Goal: Information Seeking & Learning: Stay updated

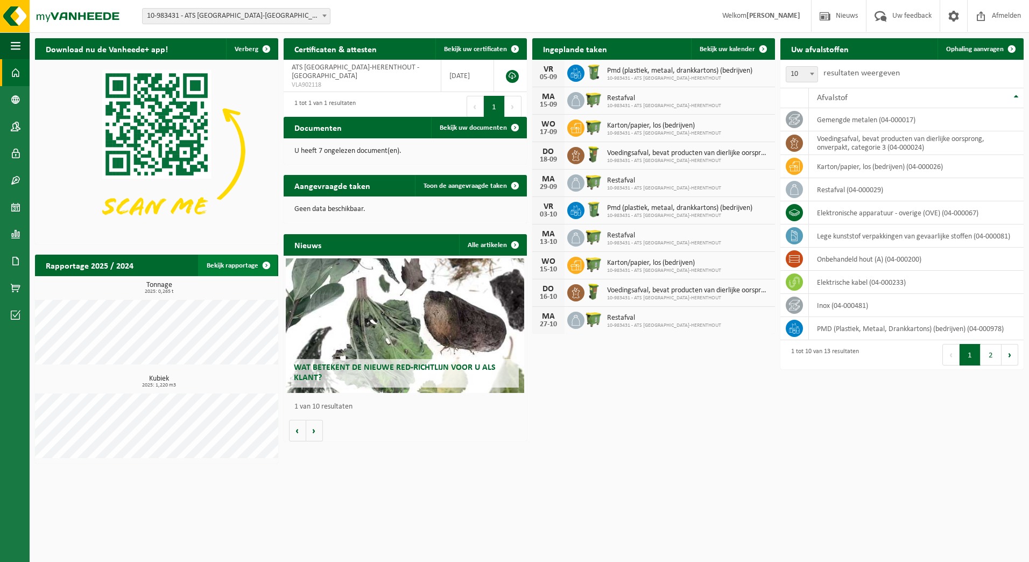
click at [267, 265] on span at bounding box center [267, 265] width 22 height 22
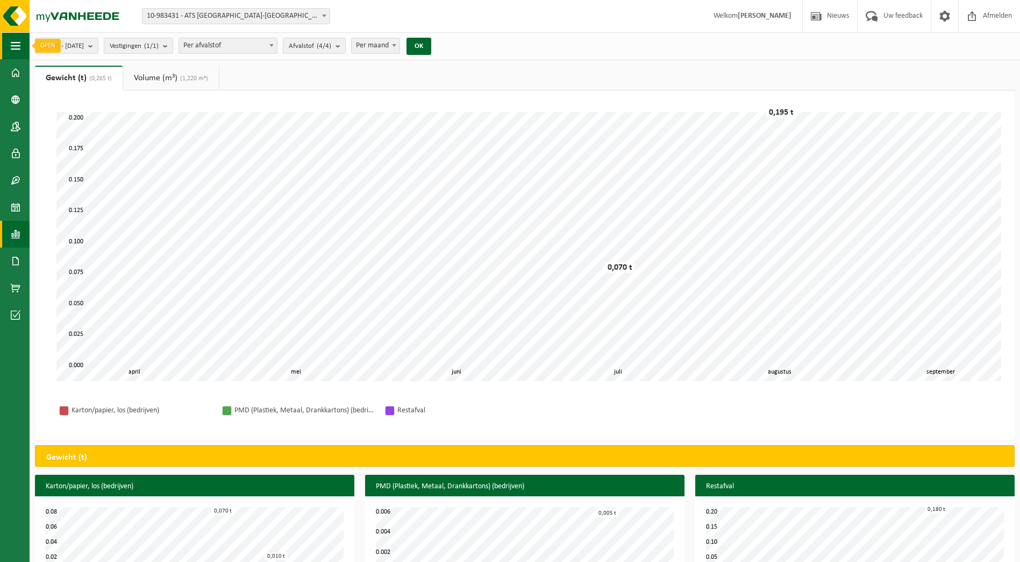
click at [18, 52] on span "button" at bounding box center [16, 45] width 10 height 27
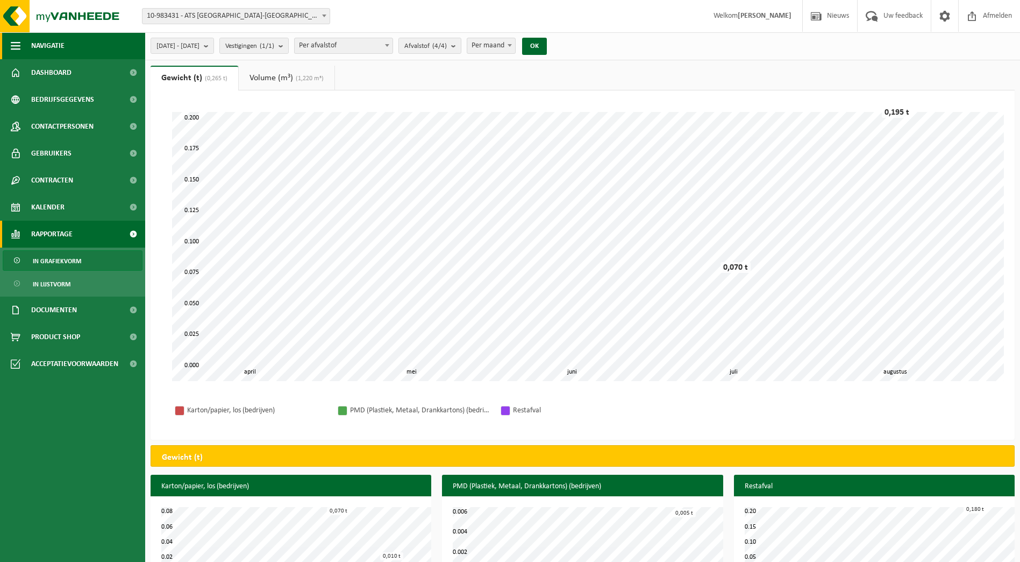
click at [12, 39] on span "button" at bounding box center [16, 45] width 10 height 27
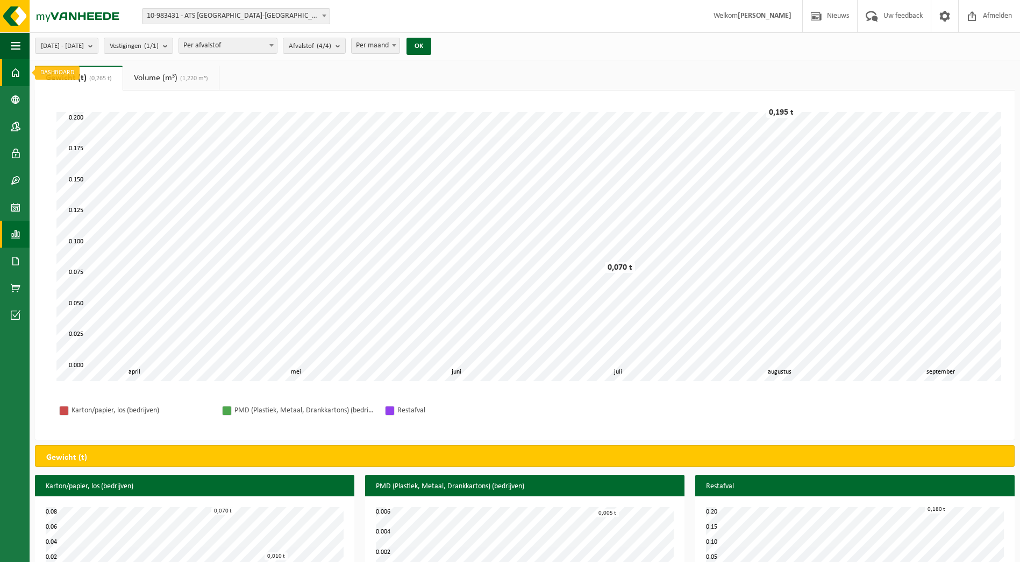
click at [13, 76] on span at bounding box center [16, 72] width 10 height 27
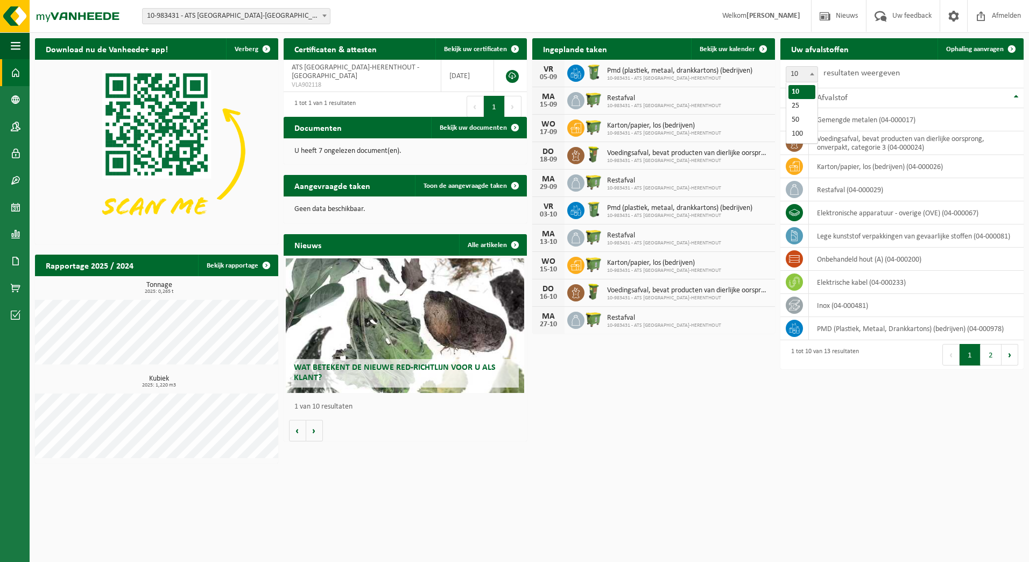
click at [813, 74] on b at bounding box center [812, 74] width 4 height 3
select select "25"
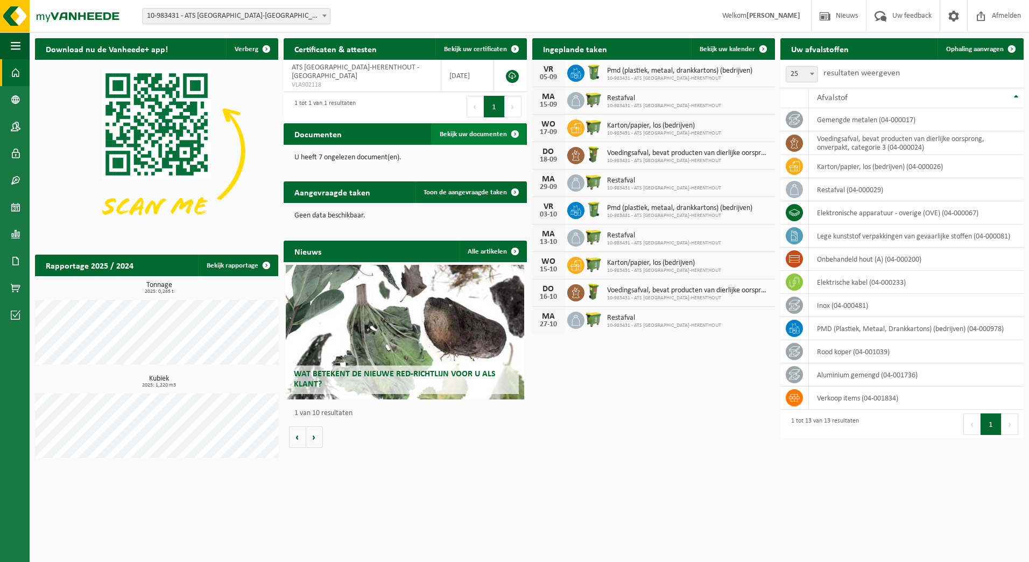
click at [488, 131] on span "Bekijk uw documenten" at bounding box center [473, 134] width 67 height 7
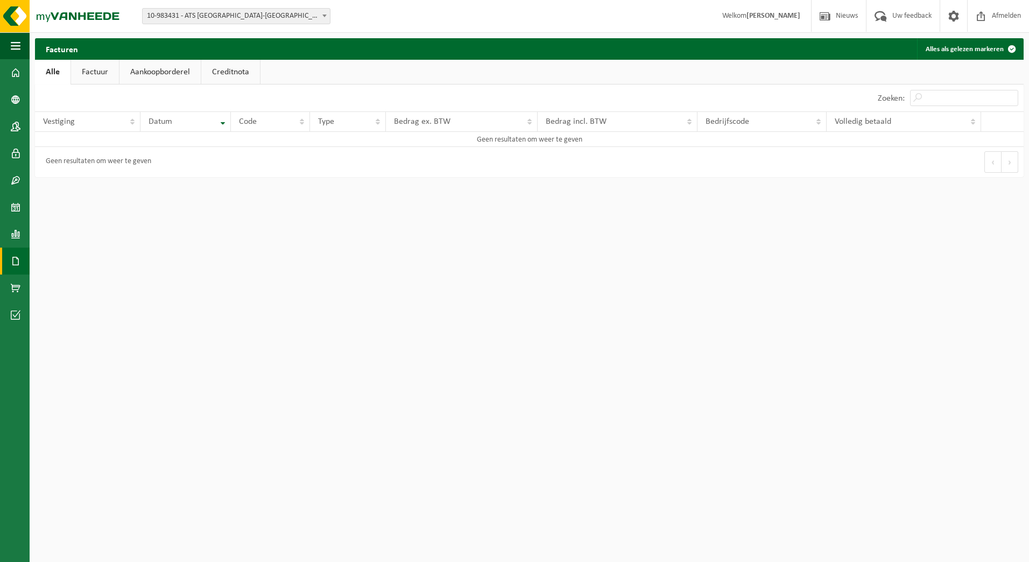
click at [82, 75] on link "Factuur" at bounding box center [95, 72] width 48 height 25
click at [160, 74] on link "Aankoopborderel" at bounding box center [161, 72] width 81 height 25
click at [232, 74] on link "Creditnota" at bounding box center [235, 72] width 59 height 25
click at [55, 74] on link "Alle" at bounding box center [52, 72] width 35 height 25
click at [14, 72] on span at bounding box center [16, 72] width 10 height 27
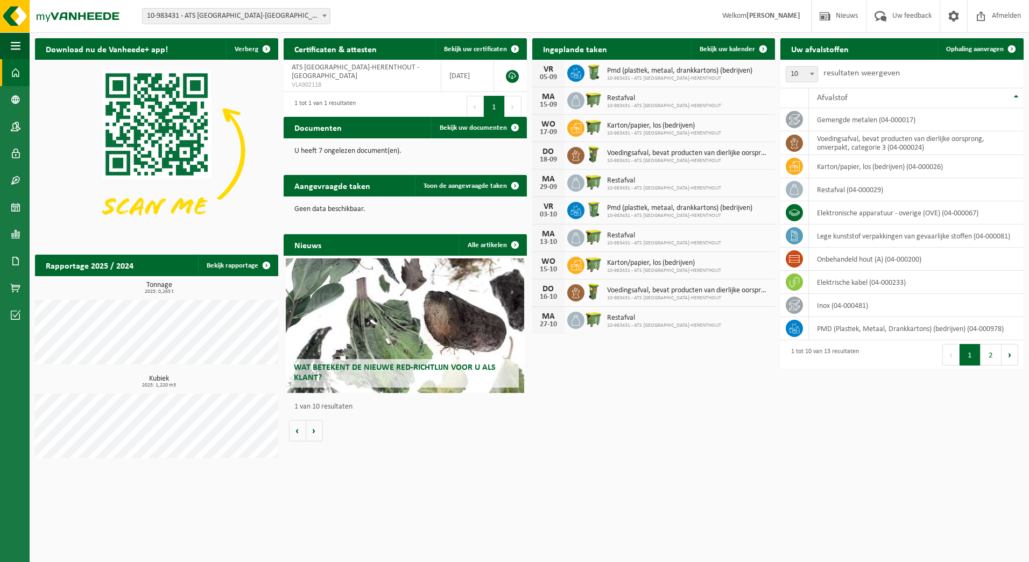
click at [388, 306] on div "Wat betekent de nieuwe RED-richtlijn voor u als klant?" at bounding box center [405, 325] width 238 height 134
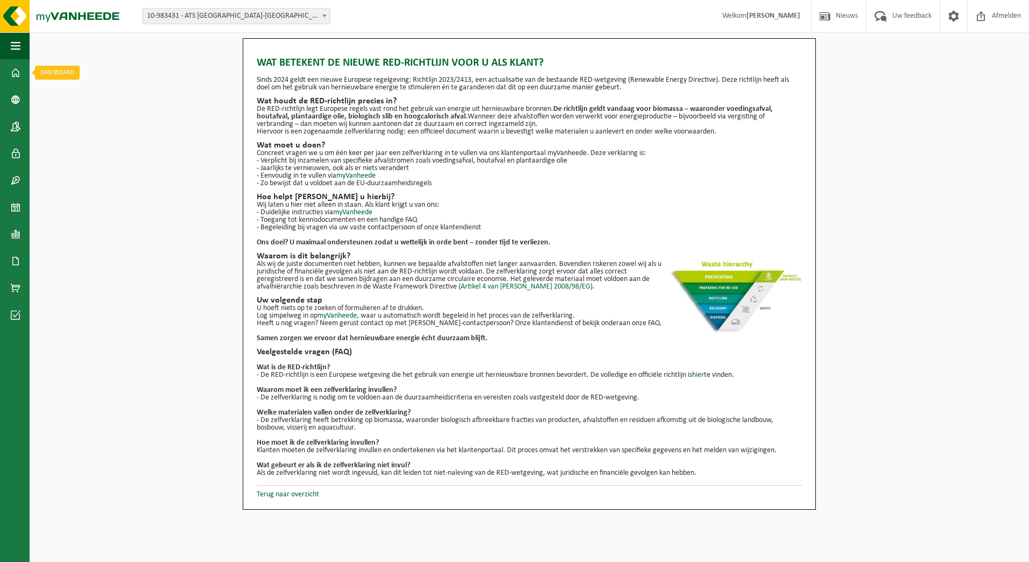
drag, startPoint x: 13, startPoint y: 73, endPoint x: 40, endPoint y: 65, distance: 28.1
click at [13, 73] on span at bounding box center [16, 72] width 10 height 27
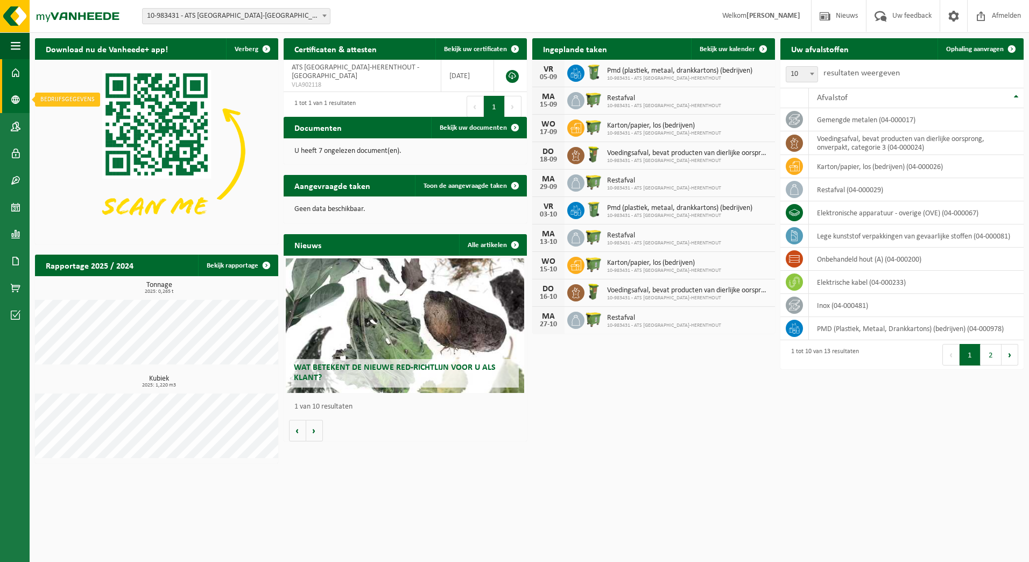
click at [14, 99] on span at bounding box center [16, 99] width 10 height 27
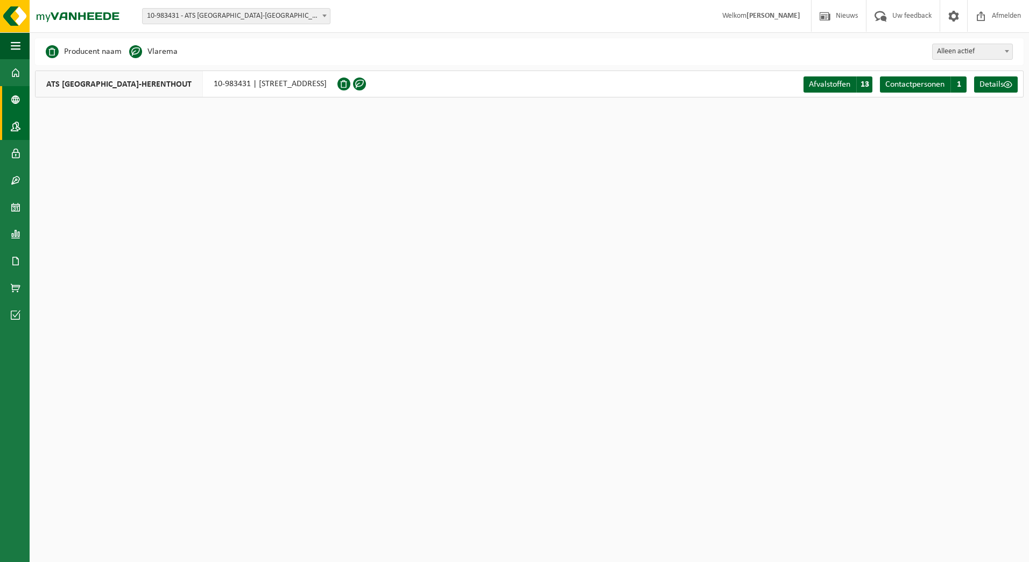
click at [17, 129] on span at bounding box center [16, 126] width 10 height 27
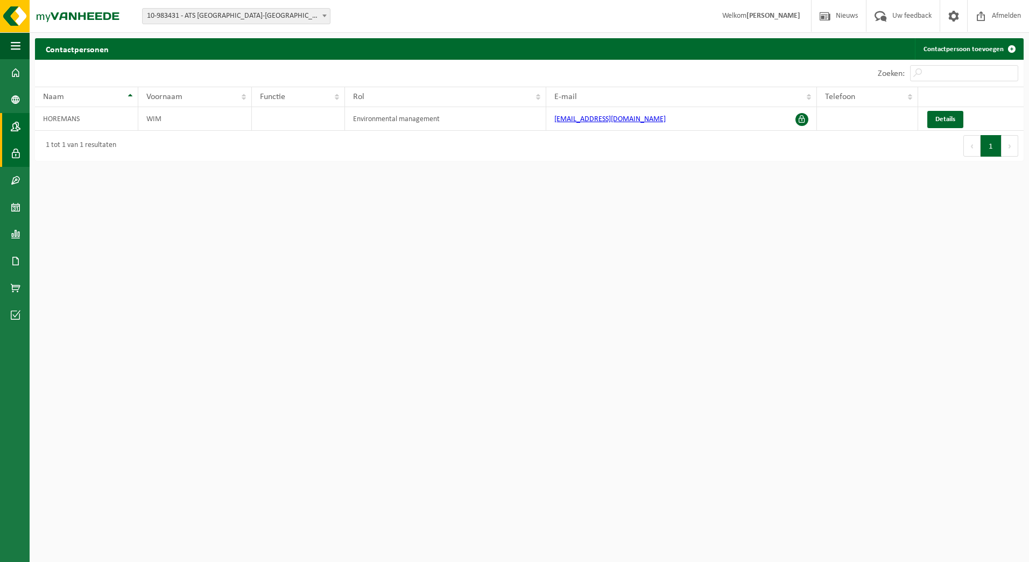
click at [18, 155] on span at bounding box center [16, 153] width 10 height 27
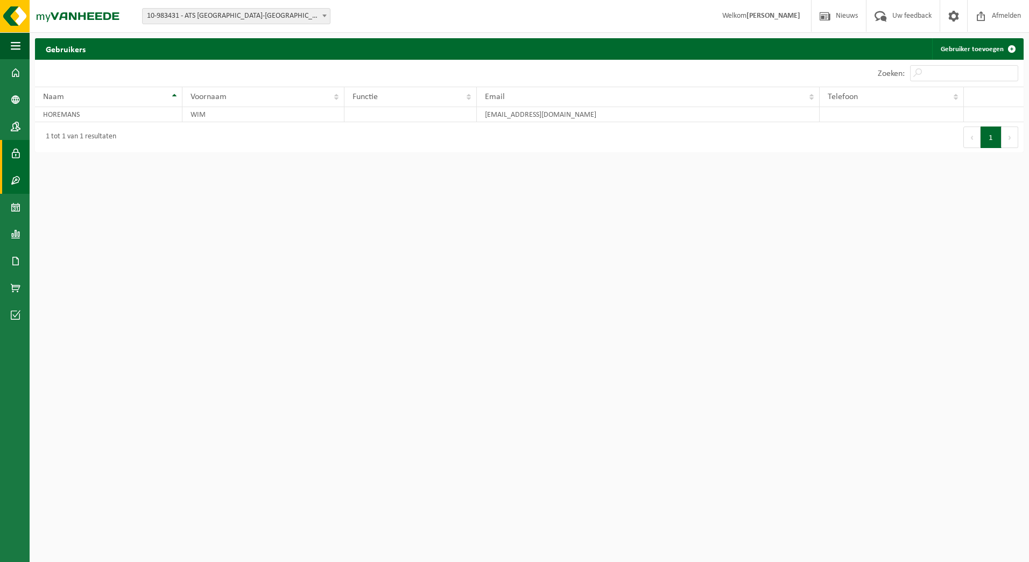
click at [12, 183] on span at bounding box center [16, 180] width 10 height 27
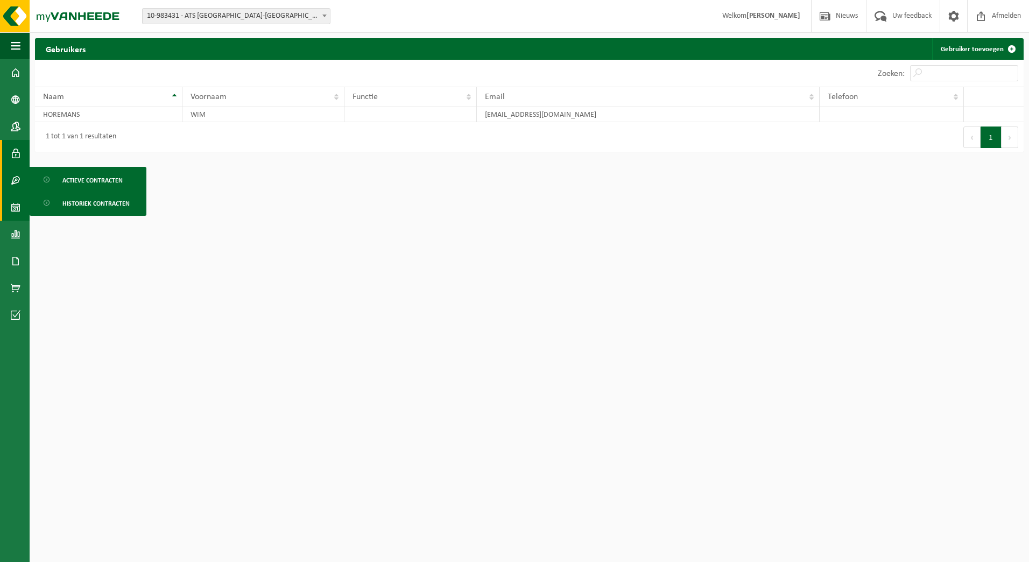
click at [15, 206] on span at bounding box center [16, 207] width 10 height 27
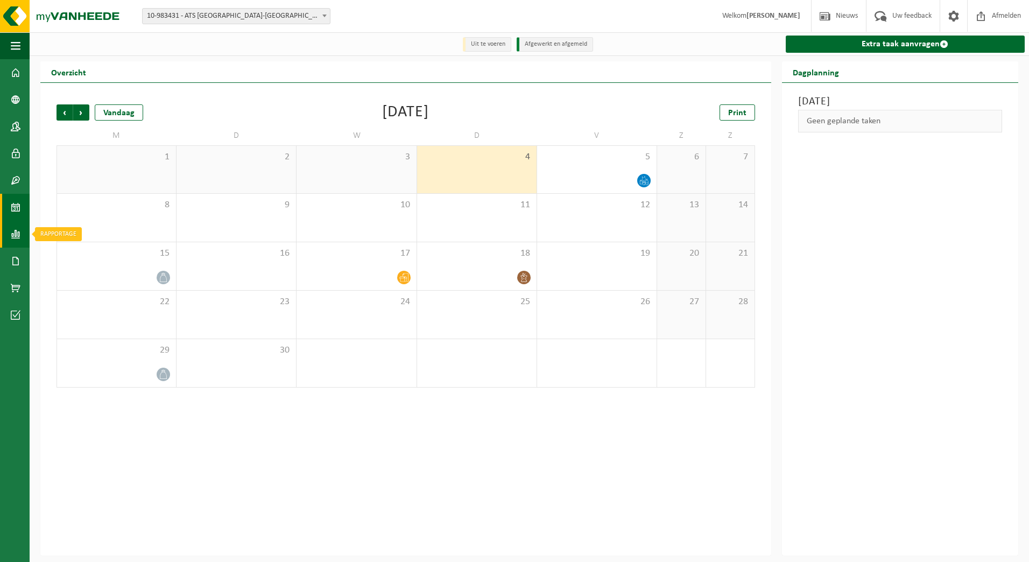
click at [17, 234] on span at bounding box center [16, 234] width 10 height 27
click at [15, 264] on span at bounding box center [16, 260] width 10 height 27
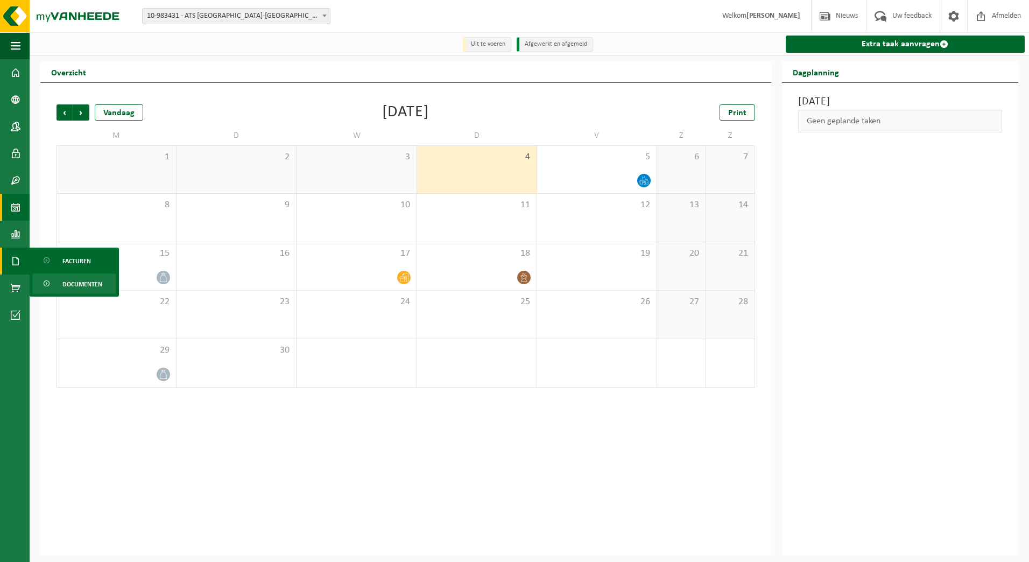
click at [90, 285] on span "Documenten" at bounding box center [82, 284] width 40 height 20
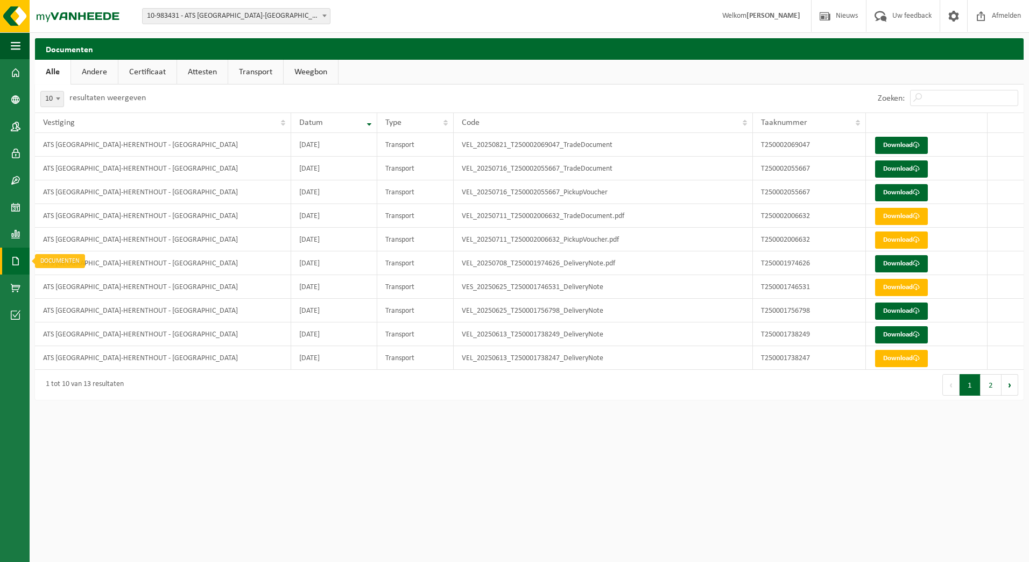
click at [22, 263] on link "Documenten" at bounding box center [15, 260] width 30 height 27
click at [18, 286] on span at bounding box center [16, 287] width 10 height 27
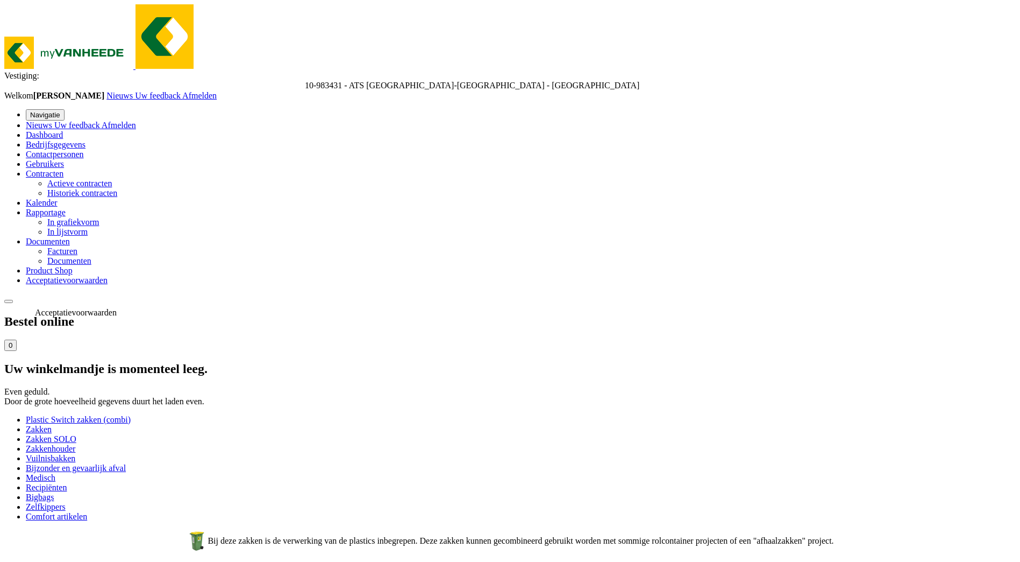
click at [26, 285] on span at bounding box center [26, 279] width 0 height 9
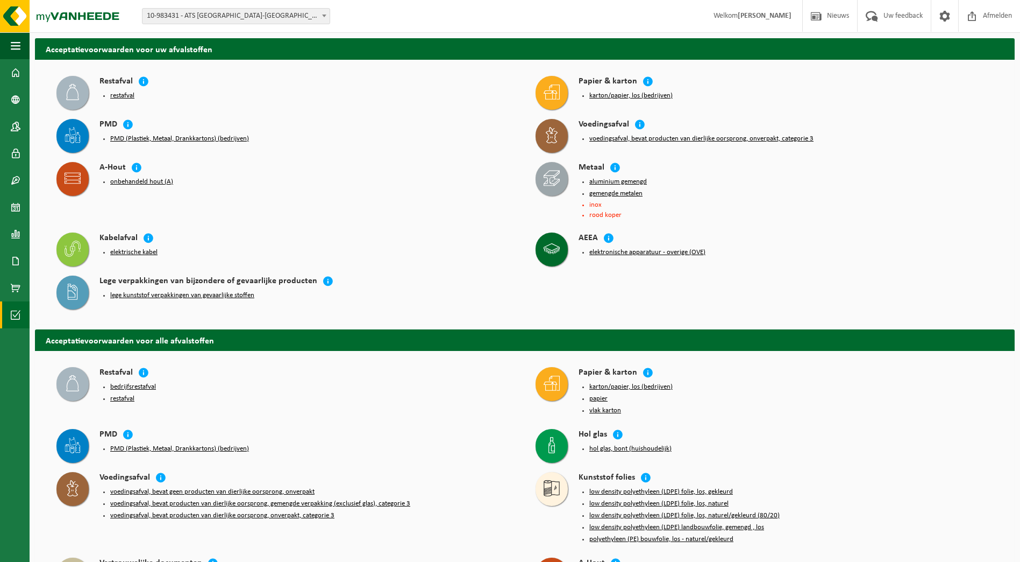
click at [122, 93] on button "restafval" at bounding box center [122, 95] width 24 height 9
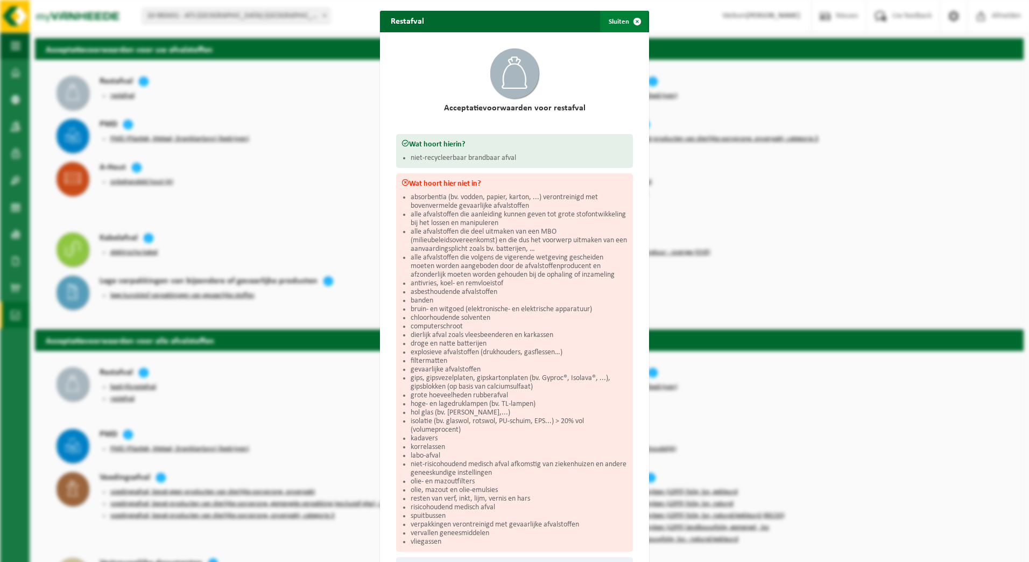
click at [636, 22] on span "button" at bounding box center [637, 22] width 22 height 22
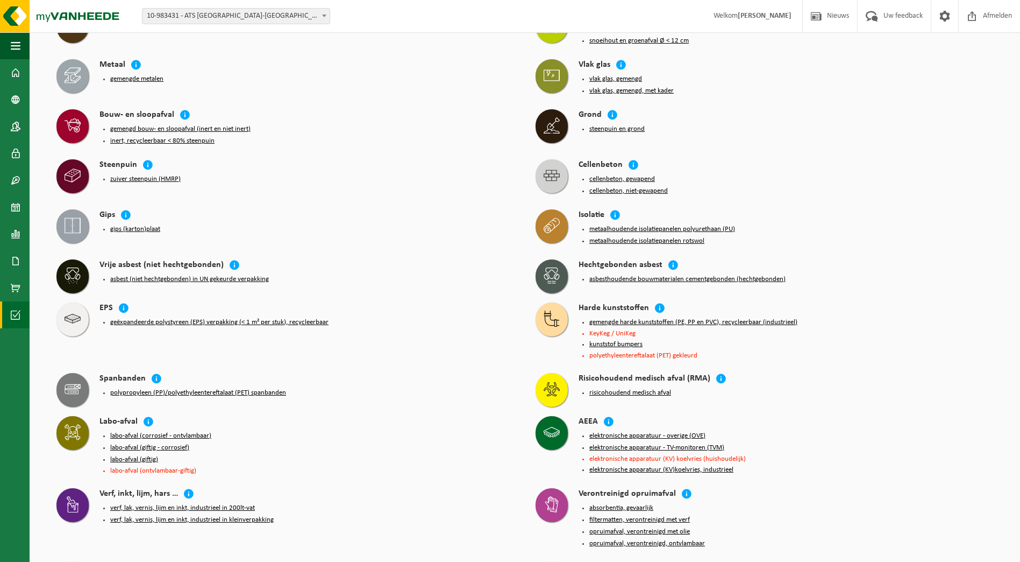
scroll to position [592, 0]
click at [120, 302] on icon at bounding box center [123, 307] width 11 height 11
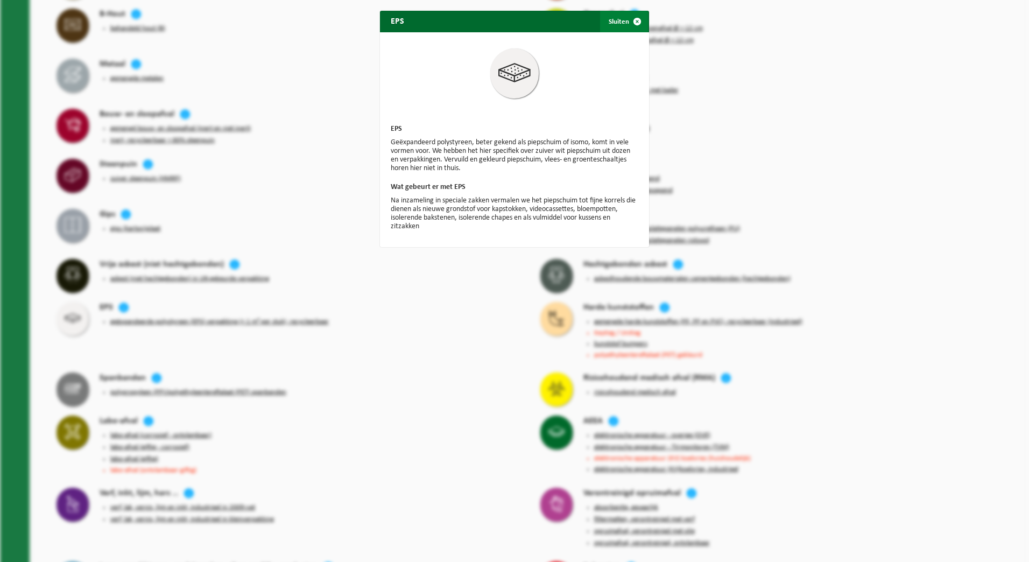
click at [632, 18] on span "button" at bounding box center [637, 22] width 22 height 22
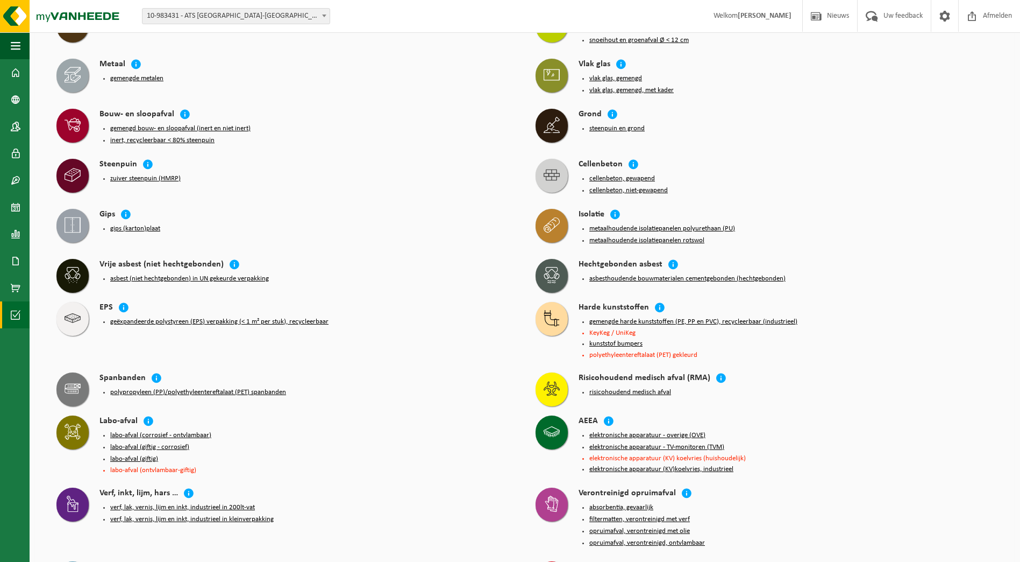
click at [74, 310] on icon at bounding box center [73, 318] width 16 height 16
click at [139, 314] on div "geëxpandeerde polystyreen (EPS) verpakking (< 1 m² per stuk), recycleerbaar" at bounding box center [307, 321] width 415 height 15
click at [139, 317] on button "geëxpandeerde polystyreen (EPS) verpakking (< 1 m² per stuk), recycleerbaar" at bounding box center [219, 321] width 218 height 9
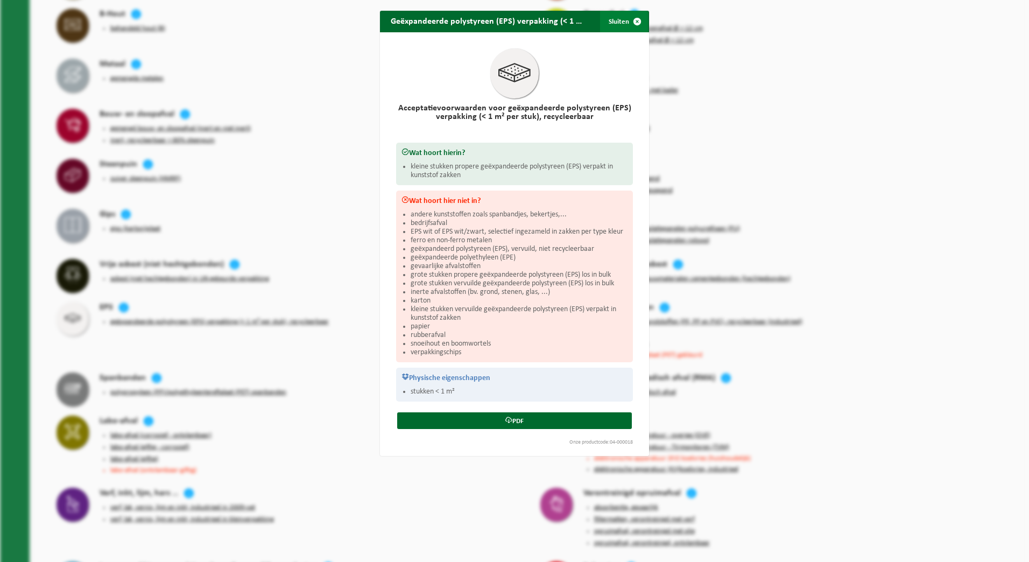
click at [632, 18] on span "button" at bounding box center [637, 22] width 22 height 22
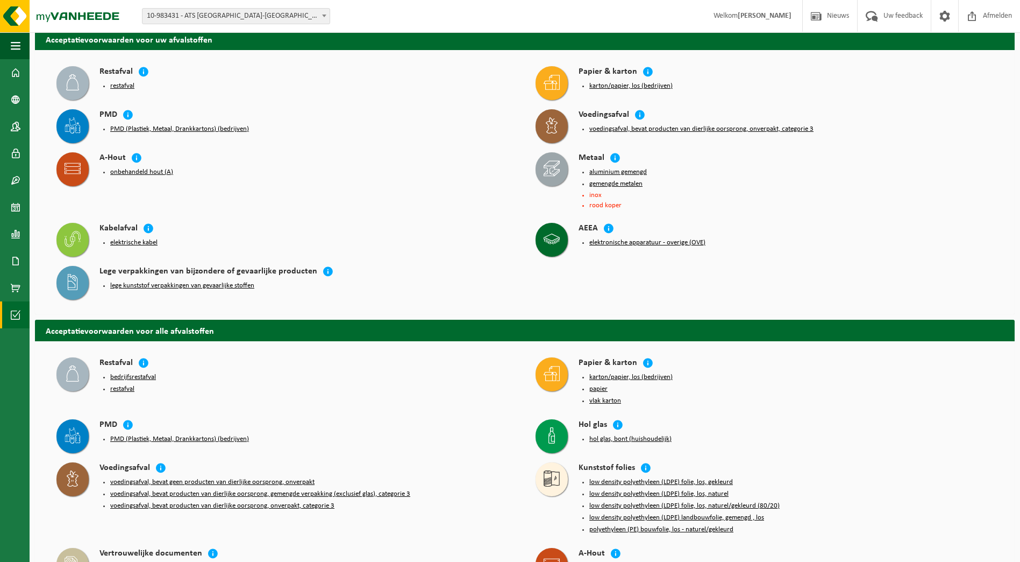
scroll to position [0, 0]
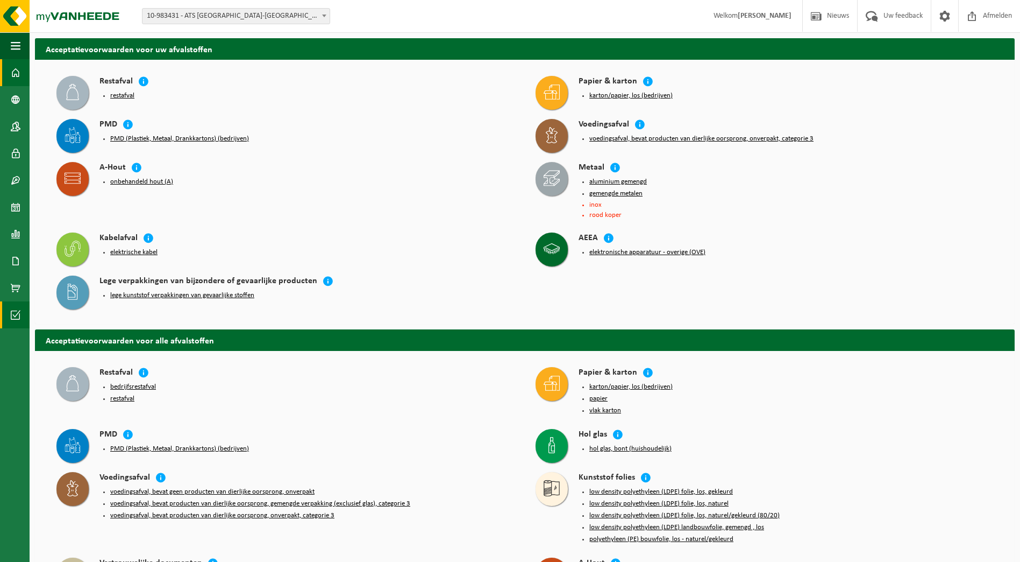
click at [13, 67] on span at bounding box center [16, 72] width 10 height 27
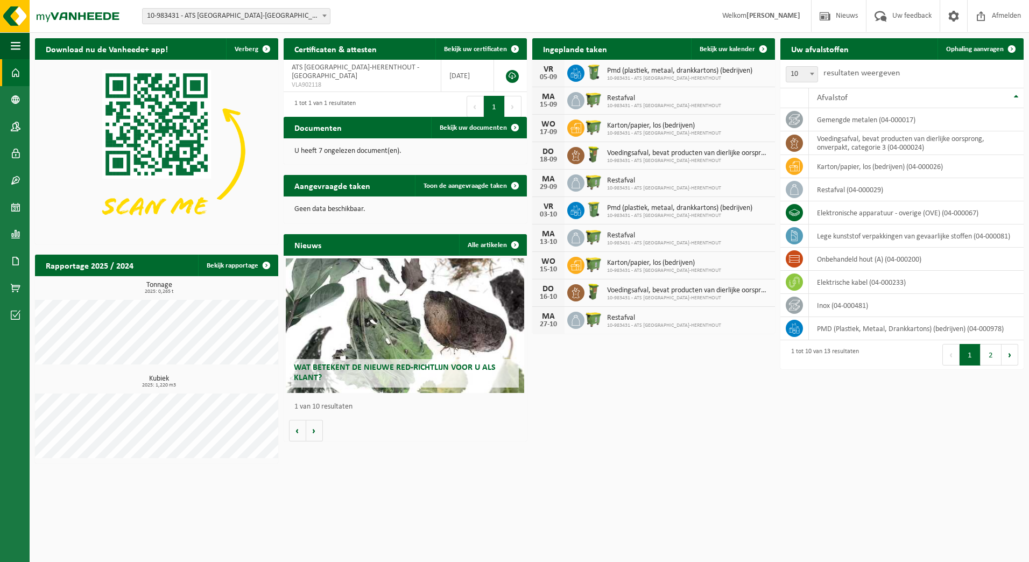
click at [810, 70] on span at bounding box center [811, 74] width 11 height 14
select select "25"
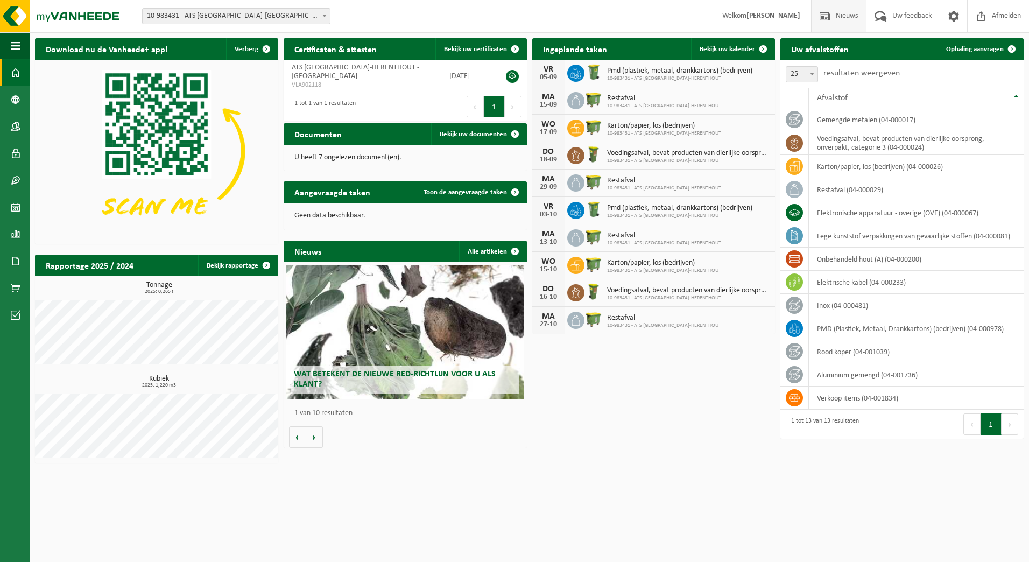
click at [846, 15] on span "Nieuws" at bounding box center [846, 16] width 27 height 32
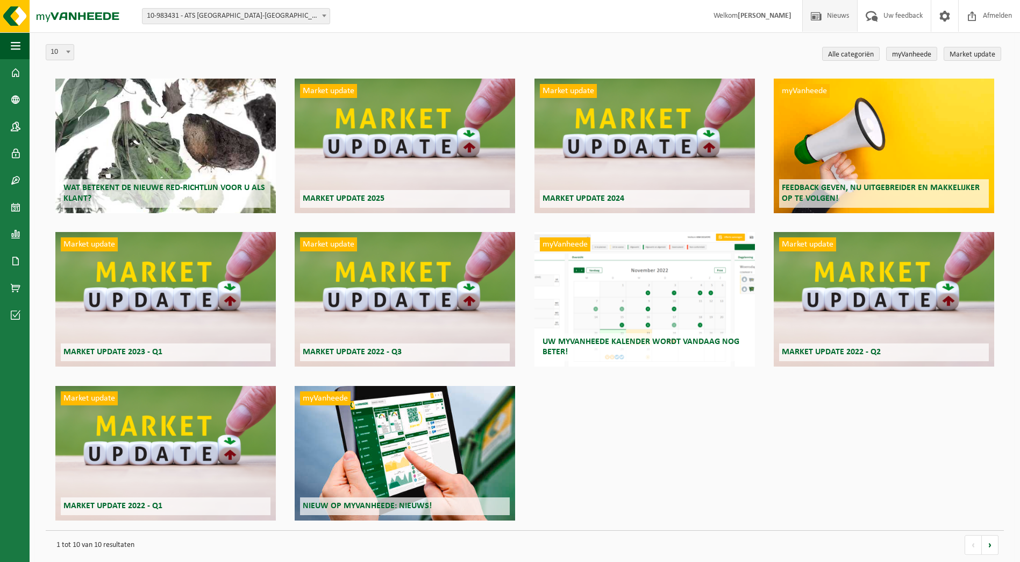
scroll to position [46, 0]
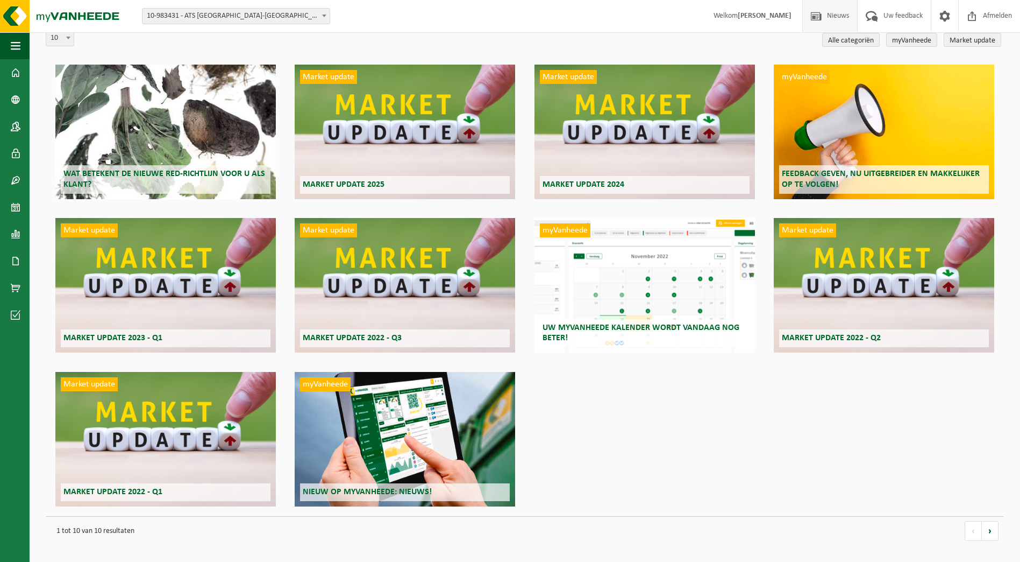
click at [386, 424] on div "myVanheede Nieuw op myVanheede: Nieuws!" at bounding box center [405, 439] width 221 height 134
click at [665, 276] on div "myVanheede Uw myVanheede kalender wordt vandaag nog beter!" at bounding box center [645, 285] width 221 height 134
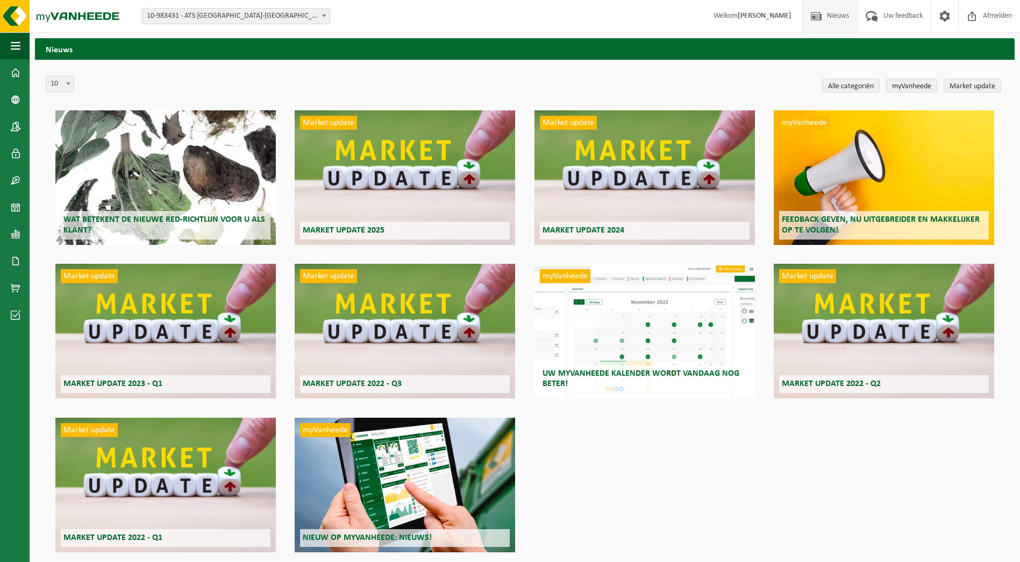
click at [411, 200] on div "Market update Market update 2025" at bounding box center [405, 177] width 221 height 134
